Goal: Check status: Check status

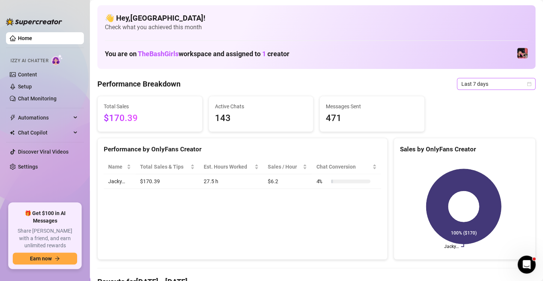
click at [527, 82] on icon "calendar" at bounding box center [529, 84] width 4 height 4
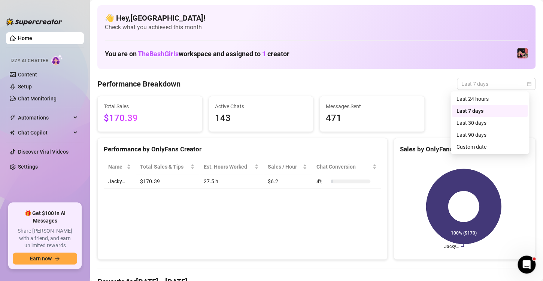
click at [489, 98] on div "Last 24 hours" at bounding box center [489, 99] width 67 height 8
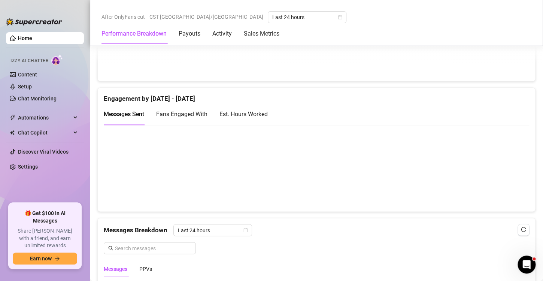
scroll to position [464, 0]
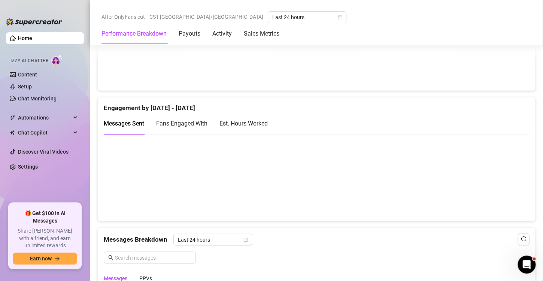
click at [265, 119] on div "Est. Hours Worked" at bounding box center [243, 123] width 48 height 9
click at [214, 184] on canvas at bounding box center [313, 177] width 419 height 75
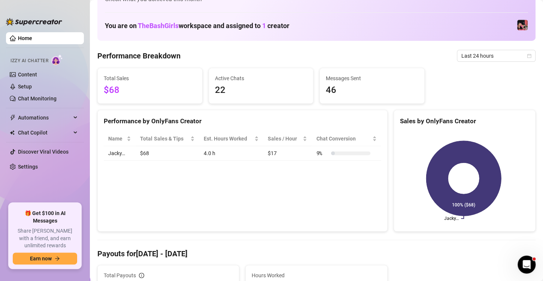
scroll to position [0, 0]
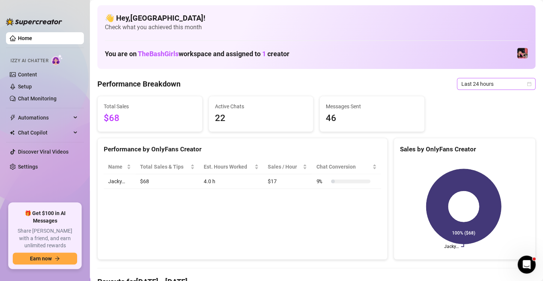
click at [517, 81] on span "Last 24 hours" at bounding box center [496, 83] width 70 height 11
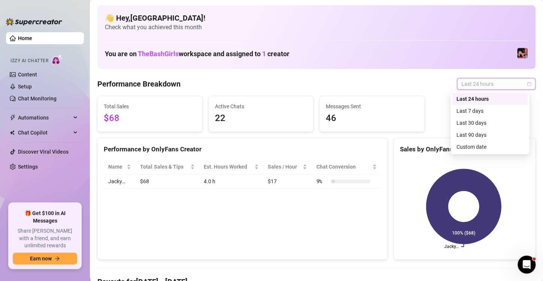
click at [491, 114] on div "Last 7 days" at bounding box center [489, 111] width 67 height 8
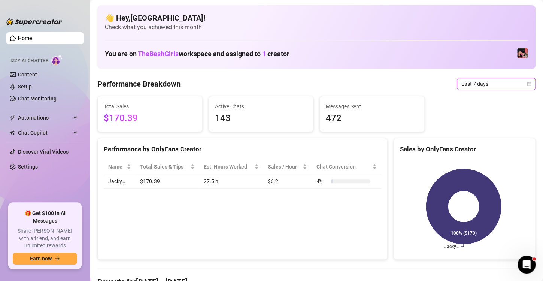
click at [520, 79] on span "Last 7 days" at bounding box center [496, 83] width 70 height 11
click at [527, 84] on icon "calendar" at bounding box center [529, 84] width 4 height 4
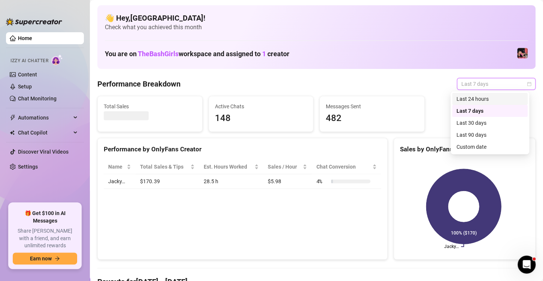
click at [486, 98] on div "Last 24 hours" at bounding box center [489, 99] width 67 height 8
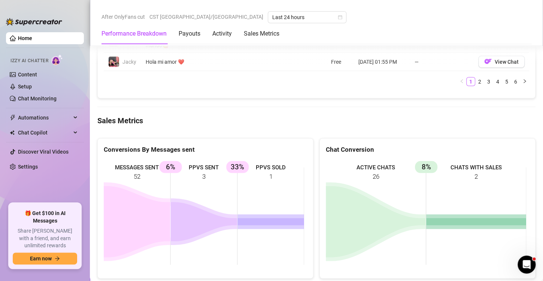
scroll to position [892, 0]
click at [268, 38] on Metrics "Sales Metrics" at bounding box center [262, 33] width 36 height 9
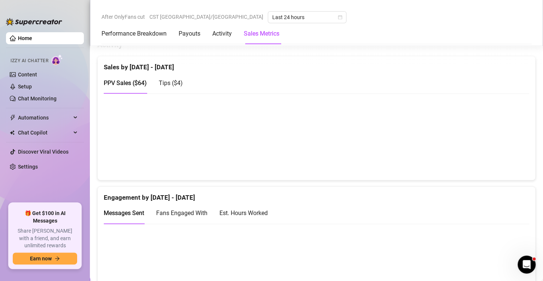
scroll to position [374, 0]
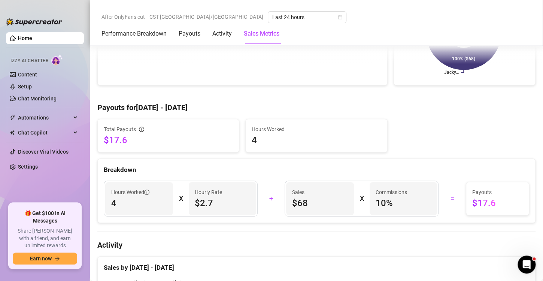
click at [503, 143] on div "Total Payouts $17.6 Hours Worked 4" at bounding box center [316, 136] width 444 height 34
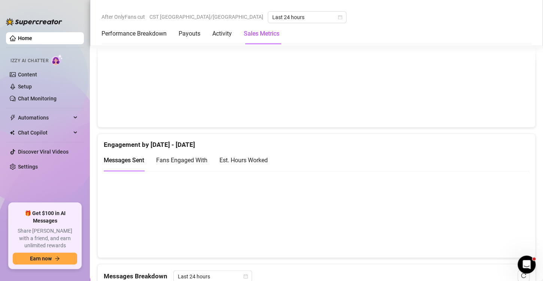
scroll to position [435, 0]
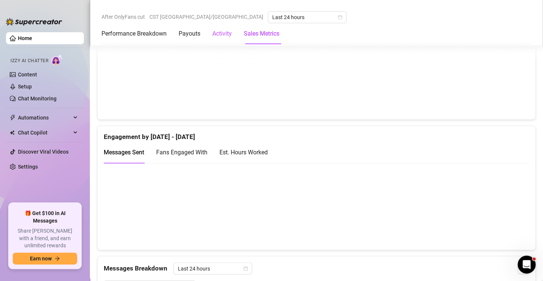
click at [221, 33] on div "Activity" at bounding box center [221, 33] width 19 height 9
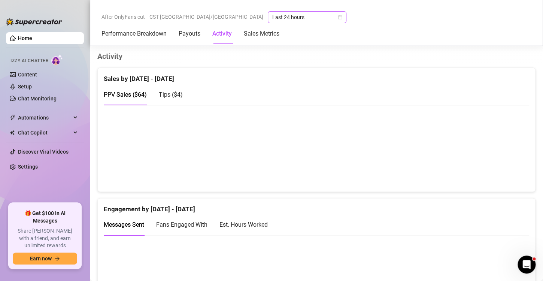
click at [289, 14] on span "Last 24 hours" at bounding box center [307, 17] width 70 height 11
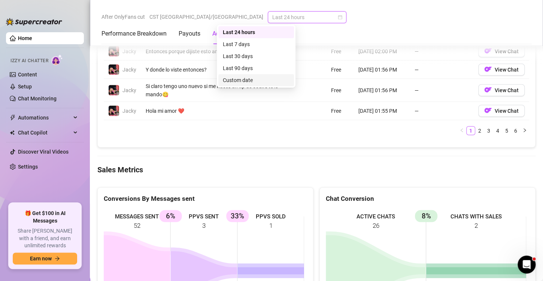
scroll to position [844, 0]
